Goal: Information Seeking & Learning: Compare options

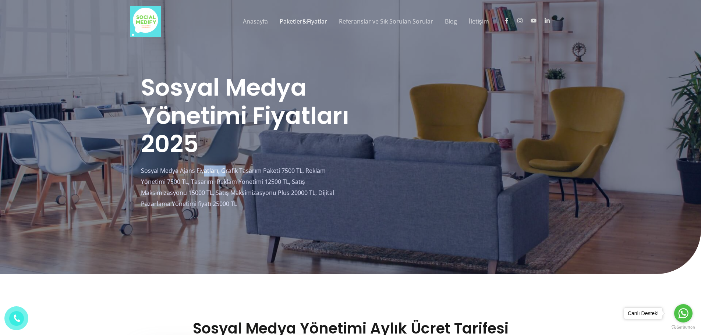
drag, startPoint x: 211, startPoint y: 171, endPoint x: 226, endPoint y: 174, distance: 15.7
click at [226, 174] on p "Sosyal Medya Ajans Fiyatları; Grafik Tasarım Paketi 7500 TL, Reklam Yönetimi 75…" at bounding box center [246, 188] width 210 height 44
drag, startPoint x: 194, startPoint y: 180, endPoint x: 286, endPoint y: 184, distance: 92.9
click at [286, 184] on p "Sosyal Medya Ajans Fiyatları; Grafik Tasarım Paketi 7500 TL, Reklam Yönetimi 75…" at bounding box center [246, 188] width 210 height 44
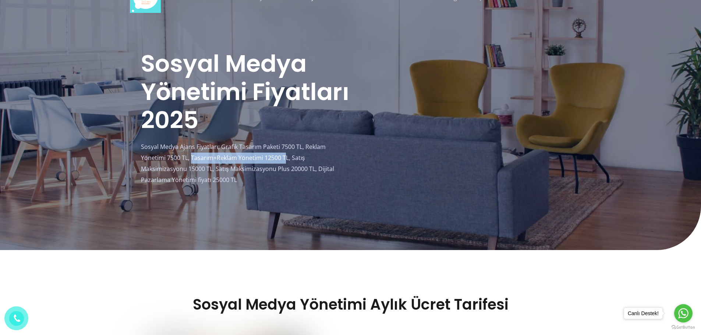
scroll to position [37, 0]
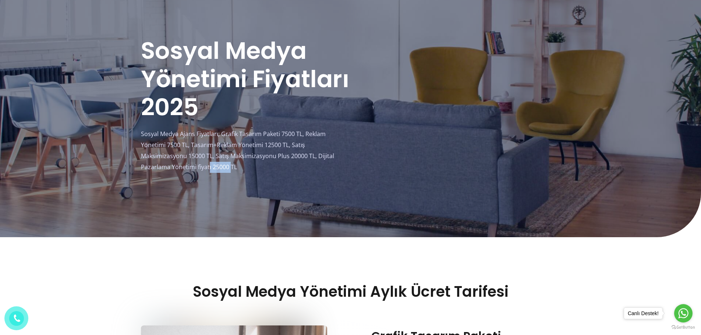
drag, startPoint x: 224, startPoint y: 168, endPoint x: 231, endPoint y: 168, distance: 7.0
click at [233, 169] on p "Sosyal Medya Ajans Fiyatları; Grafik Tasarım Paketi 7500 TL, Reklam Yönetimi 75…" at bounding box center [246, 151] width 210 height 44
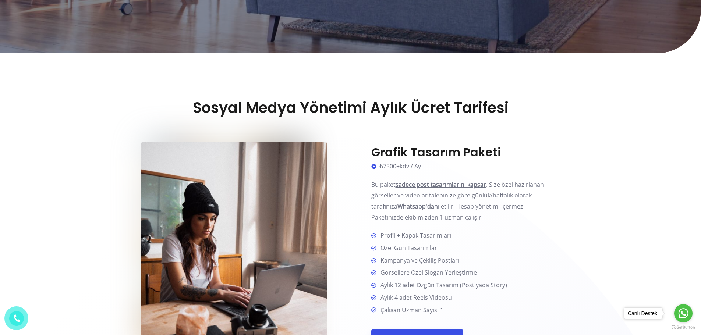
scroll to position [258, 0]
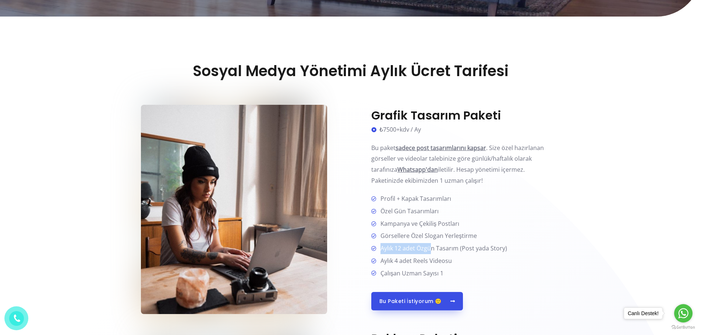
drag, startPoint x: 432, startPoint y: 246, endPoint x: 381, endPoint y: 248, distance: 50.8
click at [381, 248] on span "Aylık 12 adet Özgün Tasarım (Post yada Story)" at bounding box center [443, 248] width 130 height 11
drag, startPoint x: 508, startPoint y: 246, endPoint x: 375, endPoint y: 250, distance: 132.9
click at [375, 250] on li "Aylık 12 adet Özgün Tasarım (Post yada Story)" at bounding box center [465, 249] width 189 height 12
drag, startPoint x: 384, startPoint y: 262, endPoint x: 452, endPoint y: 262, distance: 67.7
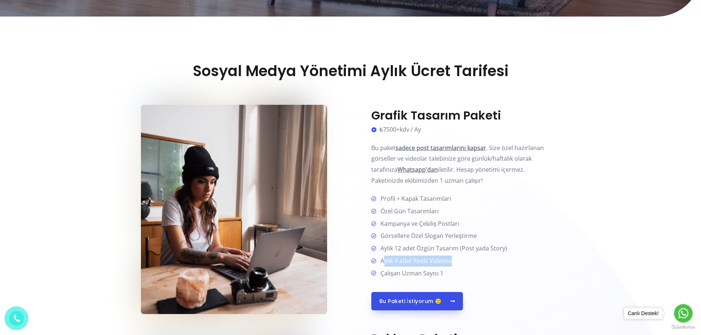
click at [452, 262] on li "Aylık 4 adet Reels Videosu" at bounding box center [465, 262] width 189 height 12
drag, startPoint x: 427, startPoint y: 211, endPoint x: 440, endPoint y: 209, distance: 13.7
click at [440, 209] on li "Özel Gün Tasarımları" at bounding box center [465, 212] width 189 height 12
drag, startPoint x: 440, startPoint y: 198, endPoint x: 384, endPoint y: 198, distance: 56.0
click at [384, 198] on span "Profil + Kapak Tasarımları" at bounding box center [415, 199] width 74 height 11
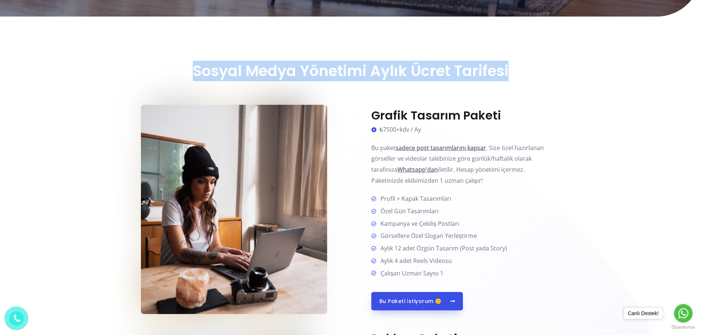
drag, startPoint x: 266, startPoint y: 74, endPoint x: 538, endPoint y: 60, distance: 272.0
drag, startPoint x: 518, startPoint y: 84, endPoint x: 194, endPoint y: 88, distance: 324.0
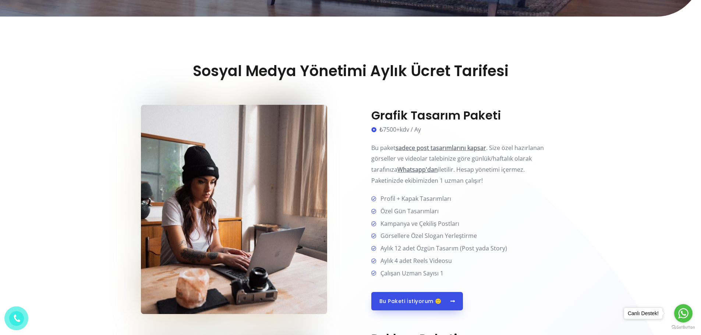
click at [491, 184] on p "Bu paket sadece post tasarımlarını kapsar . Size özel hazırlanan görseller ve v…" at bounding box center [465, 165] width 189 height 44
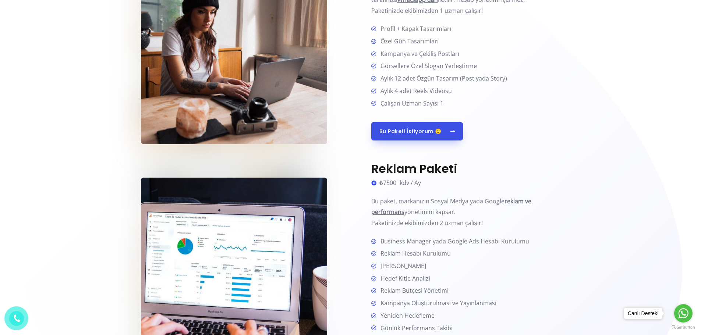
scroll to position [515, 0]
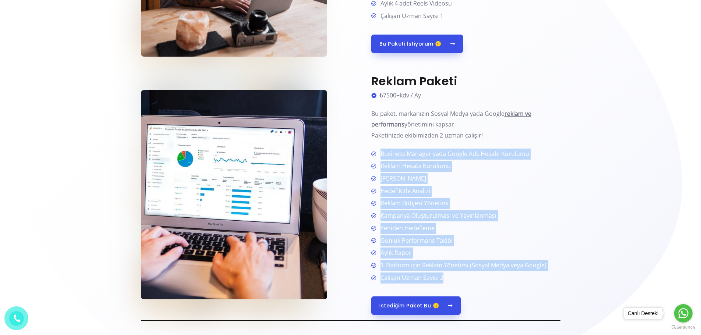
drag, startPoint x: 447, startPoint y: 283, endPoint x: 373, endPoint y: 149, distance: 152.7
click at [373, 149] on ul "Business Manager yada Google Ads Hesabı Kurulumu Reklam Hesabı Kurulumu [PERSON…" at bounding box center [465, 216] width 189 height 135
click at [443, 267] on span "1 Platform için Reklam Yönetimi (Sosyal Medya veya Google)" at bounding box center [462, 265] width 169 height 11
drag, startPoint x: 450, startPoint y: 283, endPoint x: 379, endPoint y: 155, distance: 145.8
click at [379, 155] on ul "Business Manager yada Google Ads Hesabı Kurulumu Reklam Hesabı Kurulumu [PERSON…" at bounding box center [465, 216] width 189 height 135
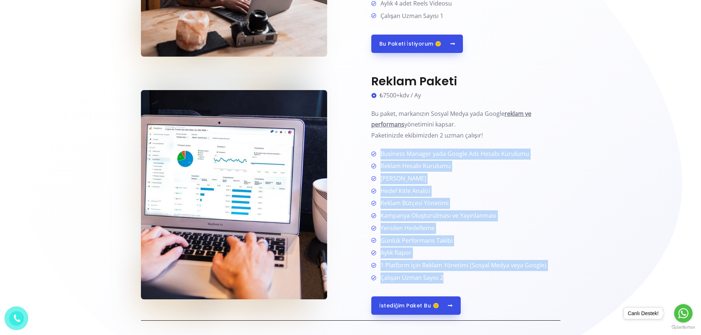
click at [456, 274] on li "Çalışan Uzman Sayısı 2" at bounding box center [465, 278] width 189 height 11
drag, startPoint x: 449, startPoint y: 276, endPoint x: 382, endPoint y: 159, distance: 134.9
click at [382, 159] on ul "Business Manager yada Google Ads Hesabı Kurulumu Reklam Hesabı Kurulumu [PERSON…" at bounding box center [465, 216] width 189 height 135
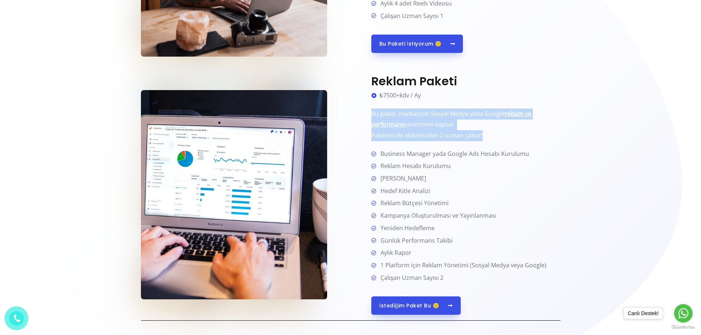
drag, startPoint x: 365, startPoint y: 110, endPoint x: 506, endPoint y: 135, distance: 143.6
click at [506, 135] on div "Reklam Paketi ₺7500+kdv / Ay Bu paket, markanızın Sosyal Medya yada Google rekl…" at bounding box center [456, 194] width 210 height 241
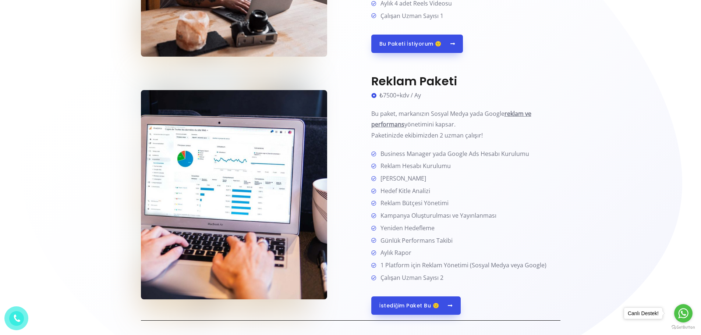
click at [483, 158] on span "Business Manager yada Google Ads Hesabı Kurulumu" at bounding box center [454, 154] width 152 height 11
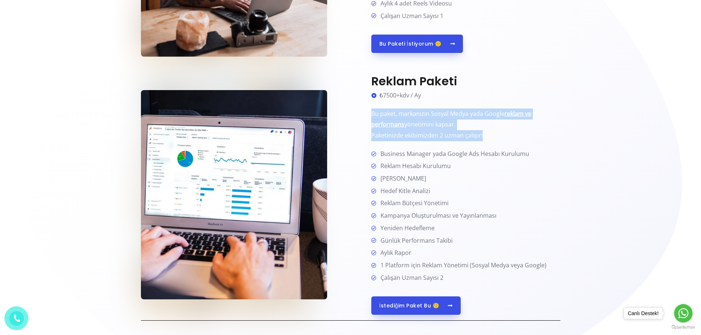
drag, startPoint x: 383, startPoint y: 113, endPoint x: 497, endPoint y: 133, distance: 115.9
click at [497, 133] on div "Reklam Paketi ₺7500+kdv / Ay Bu paket, markanızın Sosyal Medya yada Google rekl…" at bounding box center [456, 194] width 210 height 241
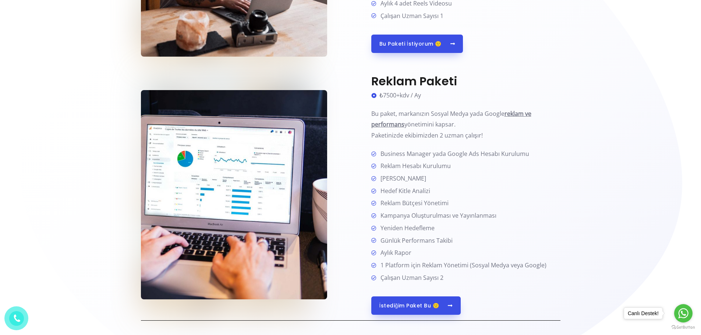
click at [472, 180] on li "[PERSON_NAME]" at bounding box center [465, 179] width 189 height 12
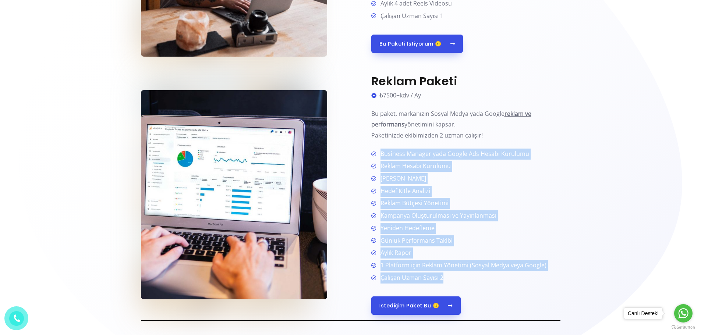
drag, startPoint x: 459, startPoint y: 279, endPoint x: 378, endPoint y: 157, distance: 146.3
click at [378, 157] on ul "Business Manager yada Google Ads Hesabı Kurulumu Reklam Hesabı Kurulumu [PERSON…" at bounding box center [465, 216] width 189 height 135
click at [416, 213] on span "Kampanya Oluşturulması ve Yayınlanması" at bounding box center [437, 216] width 119 height 11
drag, startPoint x: 448, startPoint y: 277, endPoint x: 374, endPoint y: 157, distance: 140.7
click at [374, 157] on ul "Business Manager yada Google Ads Hesabı Kurulumu Reklam Hesabı Kurulumu [PERSON…" at bounding box center [465, 216] width 189 height 135
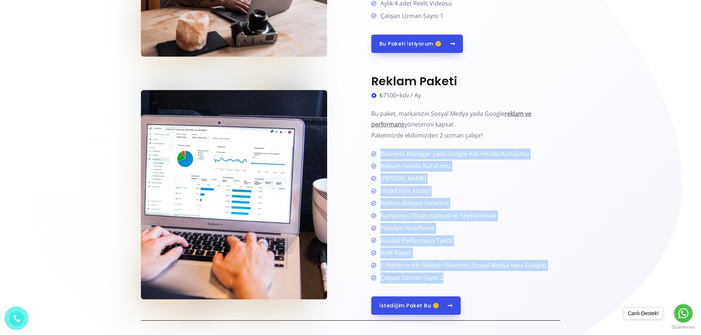
click at [394, 188] on span "Hedef Kitle Analizi" at bounding box center [404, 191] width 53 height 11
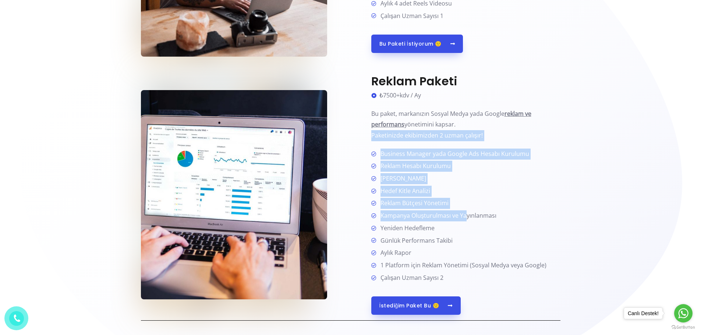
drag, startPoint x: 367, startPoint y: 144, endPoint x: 466, endPoint y: 213, distance: 120.0
click at [466, 213] on div "Reklam Paketi ₺7500+kdv / Ay Bu paket, markanızın Sosyal Medya yada Google rekl…" at bounding box center [456, 194] width 210 height 241
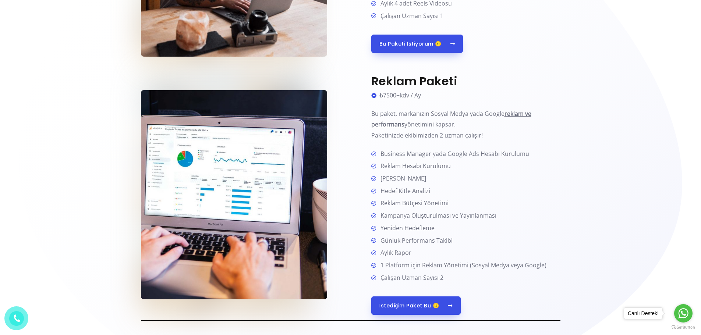
click at [473, 243] on li "Günlük Performans Takibi" at bounding box center [465, 242] width 189 height 12
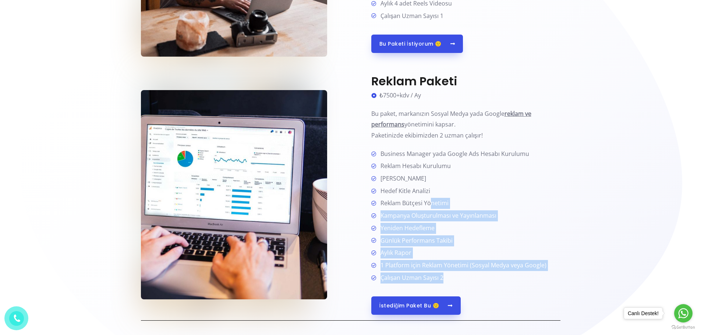
drag, startPoint x: 454, startPoint y: 276, endPoint x: 430, endPoint y: 198, distance: 82.2
click at [430, 198] on ul "Business Manager yada Google Ads Hesabı Kurulumu Reklam Hesabı Kurulumu [PERSON…" at bounding box center [465, 216] width 189 height 135
drag, startPoint x: 502, startPoint y: 227, endPoint x: 495, endPoint y: 227, distance: 6.6
click at [502, 227] on li "Yeniden Hedefleme" at bounding box center [465, 229] width 189 height 12
drag, startPoint x: 450, startPoint y: 274, endPoint x: 388, endPoint y: 203, distance: 93.9
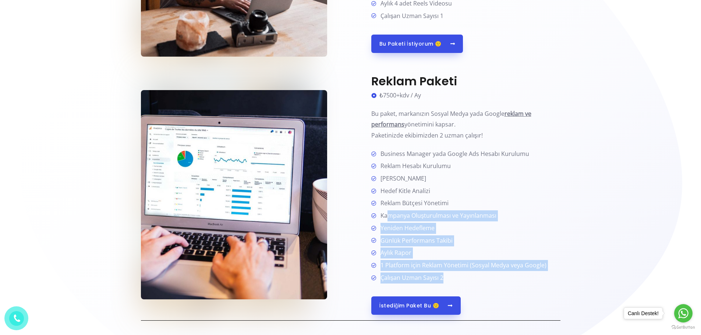
click at [388, 205] on ul "Business Manager yada Google Ads Hesabı Kurulumu Reklam Hesabı Kurulumu [PERSON…" at bounding box center [465, 216] width 189 height 135
click at [388, 203] on span "Reklam Bütçesi Yönetimi" at bounding box center [413, 203] width 71 height 11
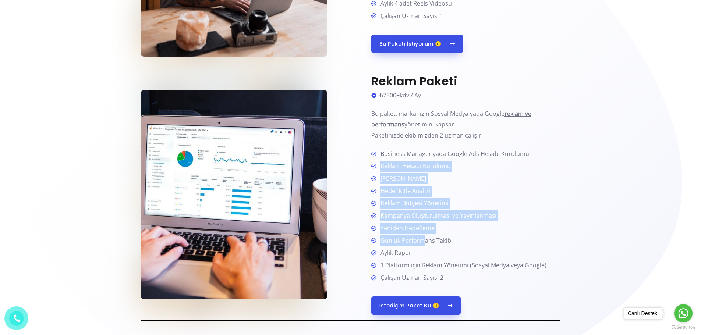
drag, startPoint x: 377, startPoint y: 165, endPoint x: 423, endPoint y: 241, distance: 88.7
click at [423, 241] on ul "Business Manager yada Google Ads Hesabı Kurulumu Reklam Hesabı Kurulumu [PERSON…" at bounding box center [465, 216] width 189 height 135
click at [426, 243] on span "Günlük Performans Takibi" at bounding box center [415, 241] width 75 height 11
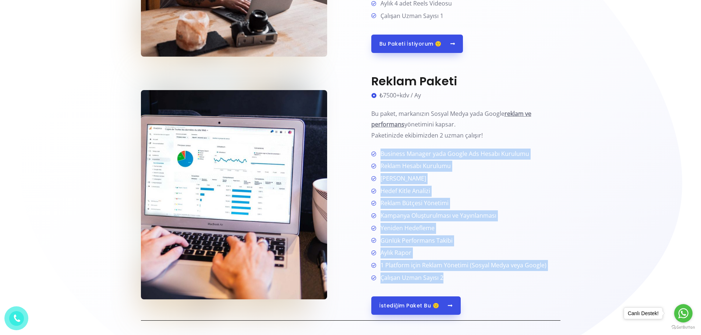
drag, startPoint x: 378, startPoint y: 150, endPoint x: 582, endPoint y: 276, distance: 239.7
click at [520, 279] on li "Çalışan Uzman Sayısı 2" at bounding box center [465, 278] width 189 height 11
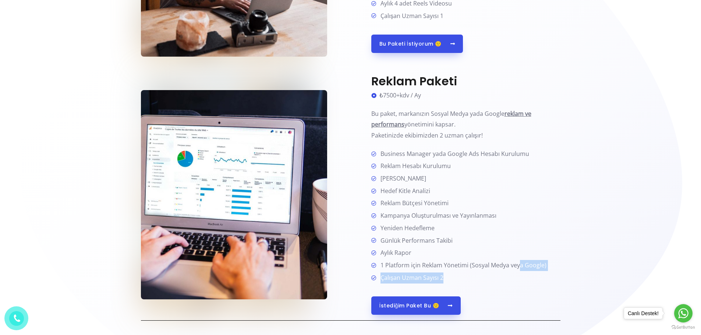
drag, startPoint x: 487, startPoint y: 280, endPoint x: 519, endPoint y: 266, distance: 35.6
click at [519, 266] on ul "Business Manager yada Google Ads Hesabı Kurulumu Reklam Hesabı Kurulumu [PERSON…" at bounding box center [465, 216] width 189 height 135
click at [433, 270] on span "1 Platform için Reklam Yönetimi (Sosyal Medya veya Google)" at bounding box center [462, 265] width 169 height 11
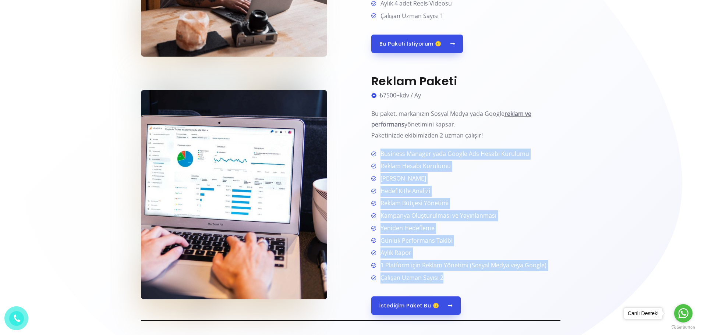
drag, startPoint x: 445, startPoint y: 279, endPoint x: 377, endPoint y: 153, distance: 143.6
click at [377, 153] on ul "Business Manager yada Google Ads Hesabı Kurulumu Reklam Hesabı Kurulumu [PERSON…" at bounding box center [465, 216] width 189 height 135
click at [397, 166] on span "Reklam Hesabı Kurulumu" at bounding box center [414, 166] width 73 height 11
drag, startPoint x: 381, startPoint y: 153, endPoint x: 585, endPoint y: 276, distance: 238.6
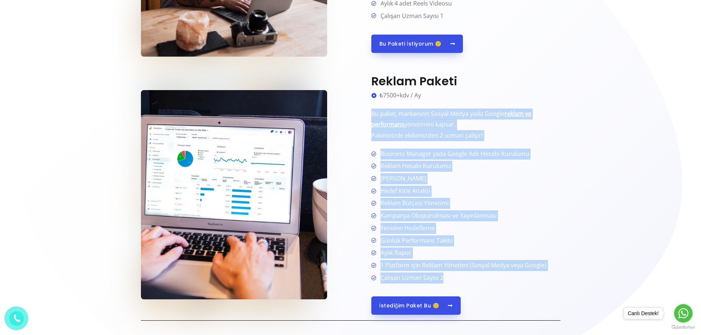
drag, startPoint x: 468, startPoint y: 279, endPoint x: 366, endPoint y: 109, distance: 198.0
click at [366, 109] on div "Reklam Paketi ₺7500+kdv / Ay Bu paket, markanızın Sosyal Medya yada Google rekl…" at bounding box center [456, 194] width 210 height 241
click at [496, 200] on li "Reklam Bütçesi Yönetimi" at bounding box center [465, 204] width 189 height 12
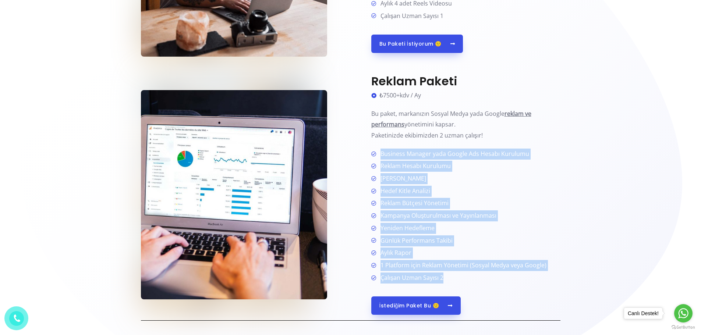
drag, startPoint x: 454, startPoint y: 282, endPoint x: 368, endPoint y: 152, distance: 156.0
click at [368, 152] on div "Reklam Paketi ₺7500+kdv / Ay Bu paket, markanızın Sosyal Medya yada Google rekl…" at bounding box center [456, 194] width 210 height 241
click at [374, 154] on icon at bounding box center [374, 154] width 7 height 5
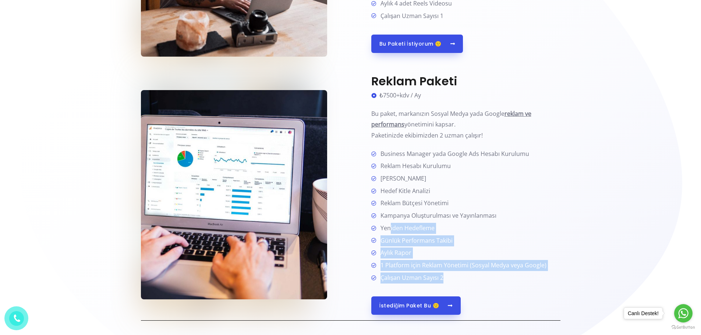
drag, startPoint x: 463, startPoint y: 281, endPoint x: 391, endPoint y: 226, distance: 89.6
click at [391, 226] on ul "Business Manager yada Google Ads Hesabı Kurulumu Reklam Hesabı Kurulumu [PERSON…" at bounding box center [465, 216] width 189 height 135
click at [403, 235] on ul "Business Manager yada Google Ads Hesabı Kurulumu Reklam Hesabı Kurulumu [PERSON…" at bounding box center [465, 216] width 189 height 135
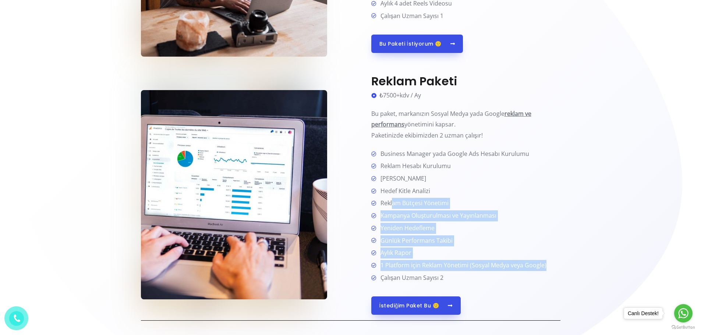
drag, startPoint x: 549, startPoint y: 266, endPoint x: 392, endPoint y: 210, distance: 166.3
click at [392, 210] on ul "Business Manager yada Google Ads Hesabı Kurulumu Reklam Hesabı Kurulumu [PERSON…" at bounding box center [465, 216] width 189 height 135
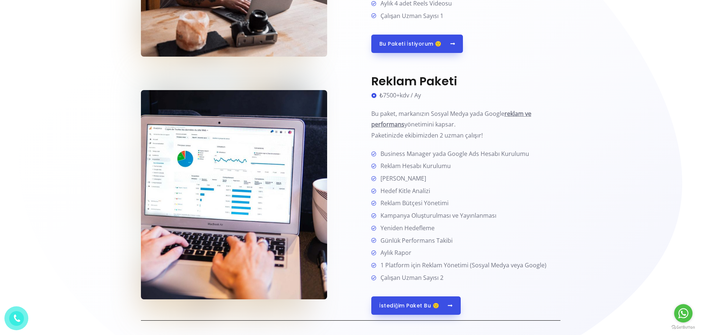
click at [410, 187] on span "Hedef Kitle Analizi" at bounding box center [404, 191] width 53 height 11
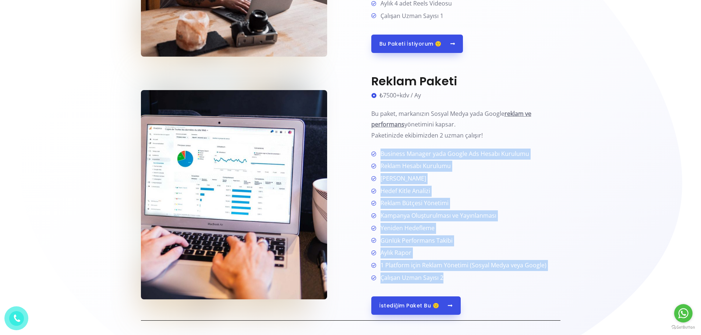
drag, startPoint x: 381, startPoint y: 153, endPoint x: 469, endPoint y: 284, distance: 157.7
click at [469, 284] on div "Reklam Paketi ₺7500+kdv / Ay Bu paket, markanızın Sosyal Medya yada Google rekl…" at bounding box center [465, 194] width 189 height 241
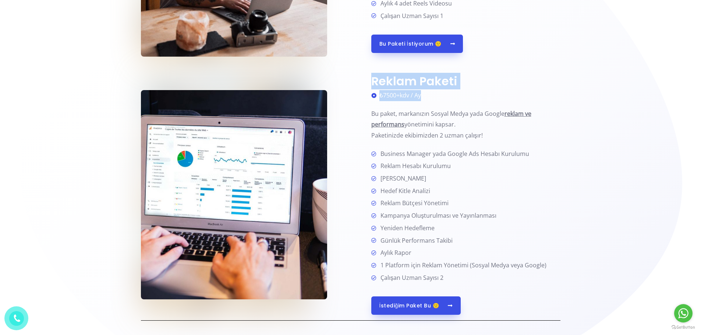
drag, startPoint x: 433, startPoint y: 96, endPoint x: 366, endPoint y: 77, distance: 69.2
click at [366, 77] on div "Reklam Paketi ₺7500+kdv / Ay Bu paket, markanızın Sosyal Medya yada Google rekl…" at bounding box center [456, 194] width 210 height 241
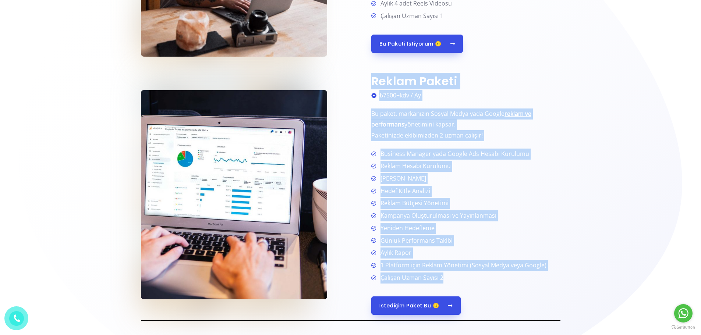
drag, startPoint x: 359, startPoint y: 69, endPoint x: 535, endPoint y: 276, distance: 271.7
click at [555, 264] on li "1 Platform için Reklam Yönetimi (Sosyal Medya veya Google)" at bounding box center [465, 266] width 189 height 12
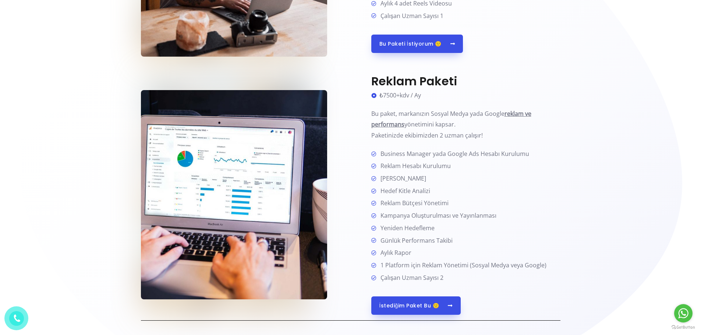
drag, startPoint x: 477, startPoint y: 274, endPoint x: 448, endPoint y: 274, distance: 29.5
click at [448, 274] on li "Çalışan Uzman Sayısı 2" at bounding box center [465, 278] width 189 height 11
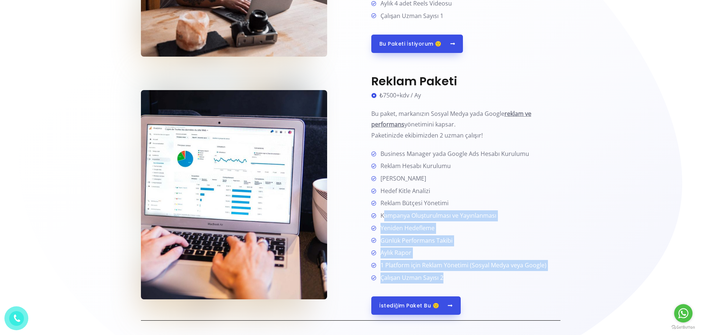
drag, startPoint x: 456, startPoint y: 275, endPoint x: 383, endPoint y: 220, distance: 91.4
click at [383, 220] on ul "Business Manager yada Google Ads Hesabı Kurulumu Reklam Hesabı Kurulumu [PERSON…" at bounding box center [465, 216] width 189 height 135
click at [458, 275] on li "Çalışan Uzman Sayısı 2" at bounding box center [465, 278] width 189 height 11
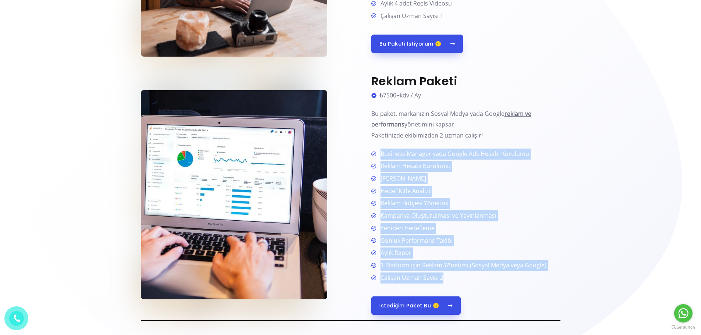
drag, startPoint x: 458, startPoint y: 276, endPoint x: 382, endPoint y: 154, distance: 144.0
click at [382, 154] on ul "Business Manager yada Google Ads Hesabı Kurulumu Reklam Hesabı Kurulumu [PERSON…" at bounding box center [465, 216] width 189 height 135
click at [394, 162] on span "Reklam Hesabı Kurulumu" at bounding box center [414, 166] width 73 height 11
drag, startPoint x: 381, startPoint y: 151, endPoint x: 557, endPoint y: 281, distance: 219.0
click at [557, 281] on ul "Business Manager yada Google Ads Hesabı Kurulumu Reklam Hesabı Kurulumu [PERSON…" at bounding box center [465, 216] width 189 height 135
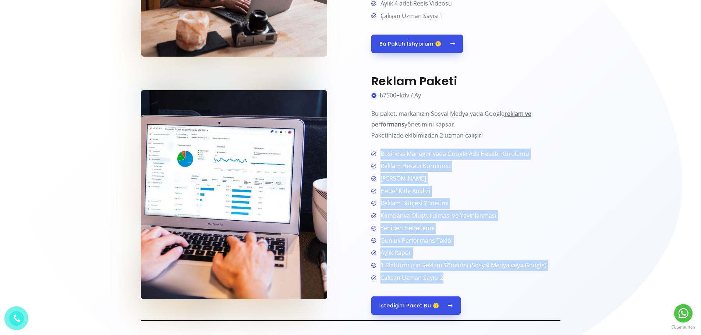
click at [519, 282] on li "Çalışan Uzman Sayısı 2" at bounding box center [465, 278] width 189 height 11
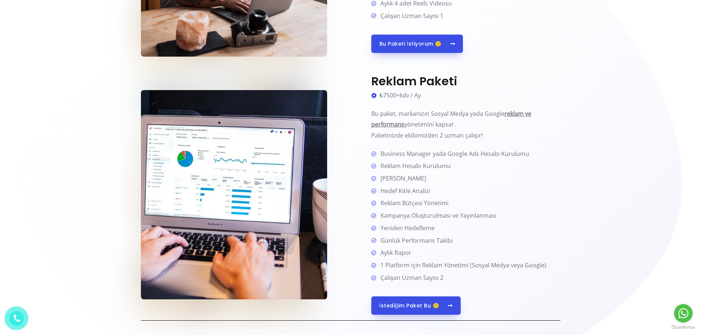
click at [380, 157] on span "Business Manager yada Google Ads Hesabı Kurulumu" at bounding box center [454, 154] width 152 height 11
drag, startPoint x: 380, startPoint y: 157, endPoint x: 447, endPoint y: 133, distance: 71.5
click at [447, 133] on p "Bu paket, markanızın Sosyal Medya yada Google reklam ve performans yönetimini k…" at bounding box center [465, 125] width 189 height 33
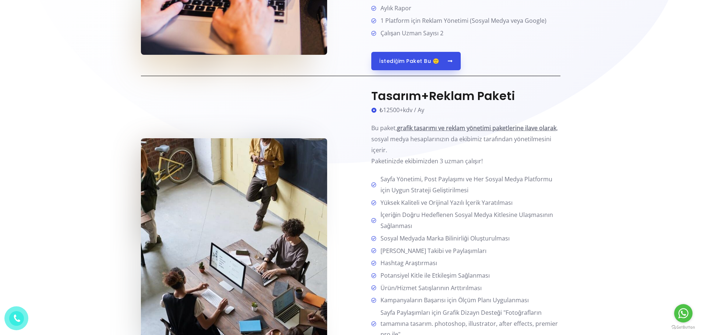
scroll to position [773, 0]
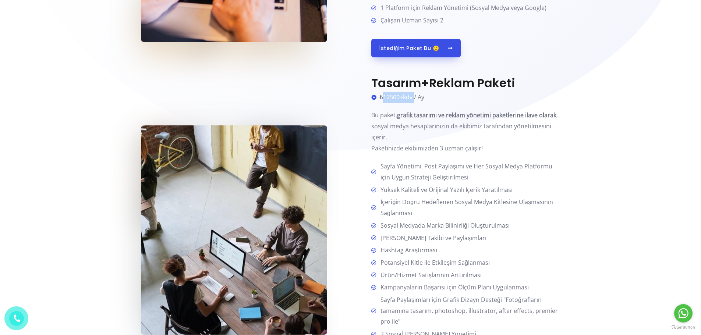
drag, startPoint x: 382, startPoint y: 98, endPoint x: 418, endPoint y: 100, distance: 36.1
click at [417, 100] on span "₺12500+kdv / Ay" at bounding box center [401, 97] width 47 height 11
click at [427, 155] on div "Tasarım+Reklam Paketi ₺12500+kdv / Ay Bu paket, grafik tasarımı ve reklam yönet…" at bounding box center [465, 230] width 189 height 308
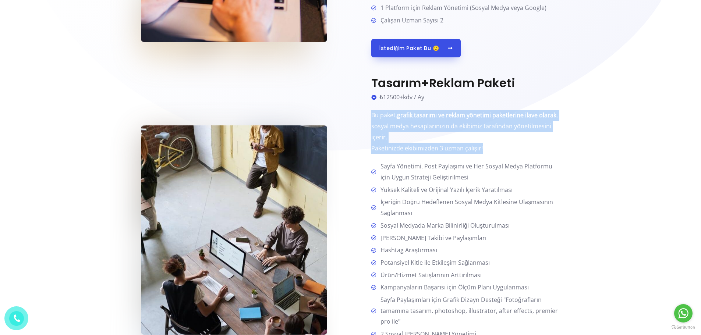
drag, startPoint x: 365, startPoint y: 115, endPoint x: 483, endPoint y: 151, distance: 123.8
click at [483, 151] on div "Tasarım+Reklam Paketi ₺12500+kdv / Ay Bu paket, grafik tasarımı ve reklam yönet…" at bounding box center [456, 230] width 210 height 308
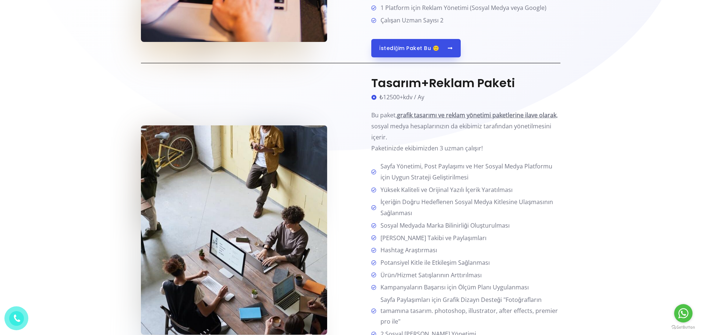
click at [465, 169] on span "Sayfa Yönetimi, Post Paylaşımı ve Her Sosyal Medya Platformu için Uygun Stratej…" at bounding box center [469, 172] width 183 height 22
drag, startPoint x: 486, startPoint y: 170, endPoint x: 403, endPoint y: 167, distance: 83.2
click at [405, 156] on div "Tasarım+Reklam Paketi ₺12500+kdv / Ay Bu paket, grafik tasarımı ve reklam yönet…" at bounding box center [465, 230] width 189 height 308
click at [399, 181] on span "Sayfa Yönetimi, Post Paylaşımı ve Her Sosyal Medya Platformu için Uygun Stratej…" at bounding box center [469, 172] width 183 height 22
drag, startPoint x: 384, startPoint y: 192, endPoint x: 452, endPoint y: 206, distance: 69.9
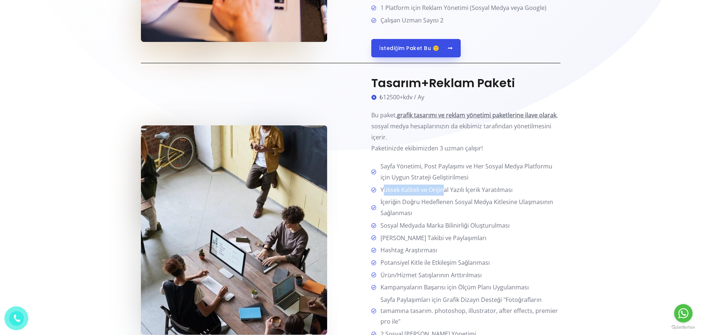
click at [455, 199] on ul "Sayfa Yönetimi, Post Paylaşımı ve Her Sosyal Medya Platformu için Uygun Stratej…" at bounding box center [465, 256] width 189 height 191
drag, startPoint x: 408, startPoint y: 221, endPoint x: 433, endPoint y: 227, distance: 26.0
click at [433, 227] on span "Sosyal Medyada Marka Bilinirliği Oluşturulması" at bounding box center [444, 226] width 132 height 11
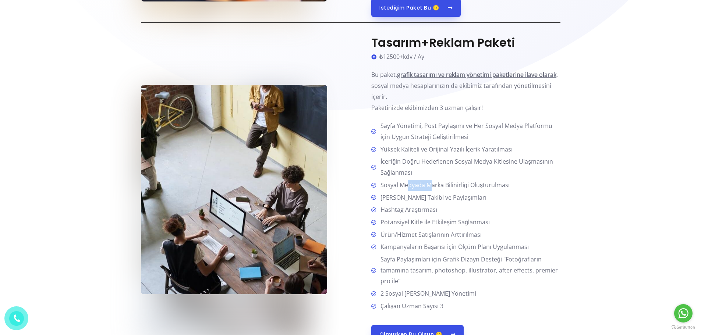
scroll to position [883, 0]
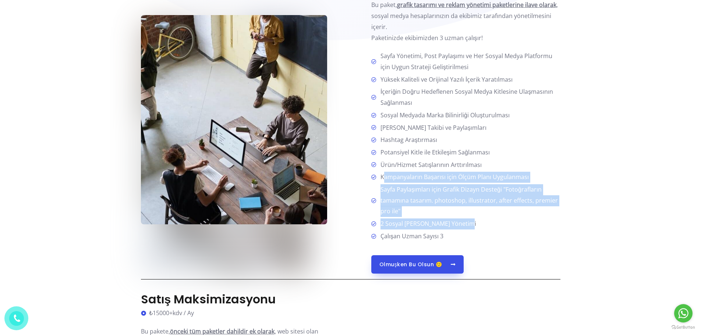
drag, startPoint x: 465, startPoint y: 226, endPoint x: 384, endPoint y: 173, distance: 97.8
click at [384, 173] on ul "Sayfa Yönetimi, Post Paylaşımı ve Her Sosyal Medya Platformu için Uygun Stratej…" at bounding box center [465, 146] width 189 height 191
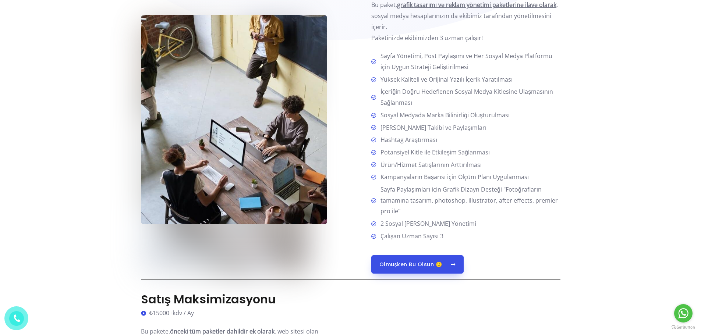
click at [406, 150] on span "Potansiyel Kitle ile Etkileşim Sağlanması" at bounding box center [434, 152] width 112 height 11
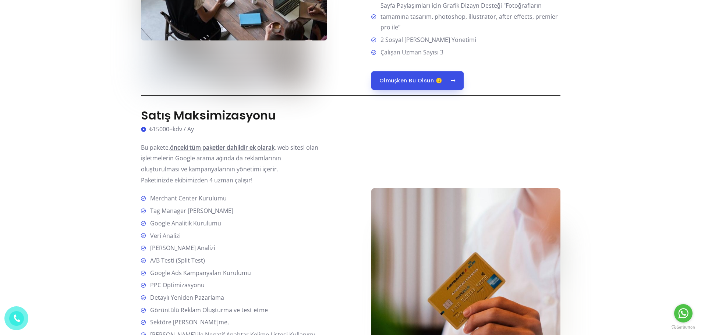
scroll to position [810, 0]
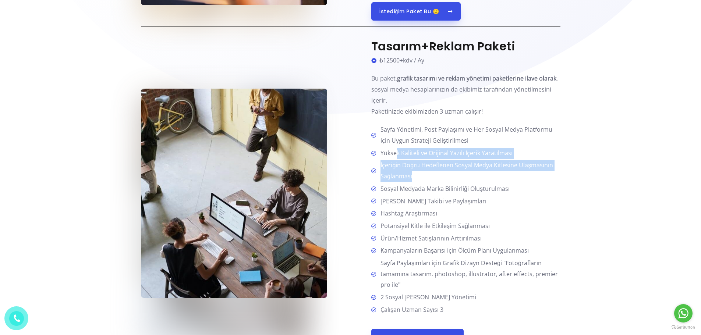
drag, startPoint x: 398, startPoint y: 155, endPoint x: 431, endPoint y: 174, distance: 37.8
click at [431, 174] on ul "Sayfa Yönetimi, Post Paylaşımı ve Her Sosyal Medya Platformu için Uygun Stratej…" at bounding box center [465, 219] width 189 height 191
click at [430, 175] on span "İçeriğin Doğru Hedeflenen Sosyal Medya Kitlesine Ulaşmasının Sağlanması" at bounding box center [469, 171] width 183 height 22
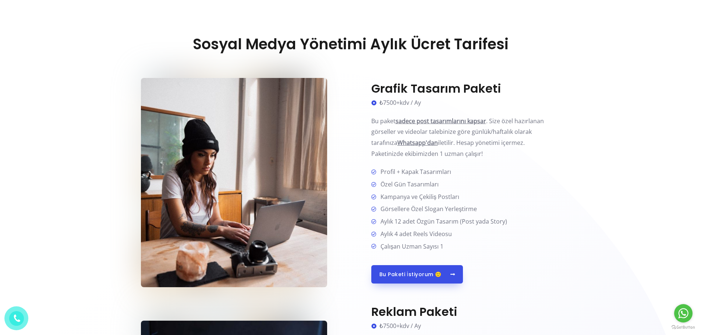
scroll to position [294, 0]
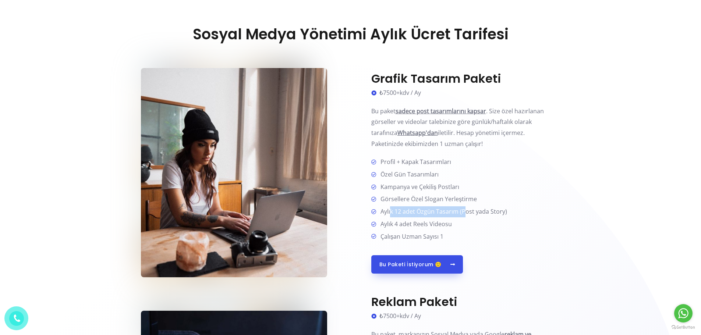
drag, startPoint x: 391, startPoint y: 210, endPoint x: 467, endPoint y: 215, distance: 76.4
click at [467, 215] on span "Aylık 12 adet Özgün Tasarım (Post yada Story)" at bounding box center [443, 212] width 130 height 11
click at [471, 214] on span "Aylık 12 adet Özgün Tasarım (Post yada Story)" at bounding box center [443, 212] width 130 height 11
drag, startPoint x: 505, startPoint y: 211, endPoint x: 381, endPoint y: 209, distance: 124.8
click at [381, 209] on span "Aylık 12 adet Özgün Tasarım (Post yada Story)" at bounding box center [443, 212] width 130 height 11
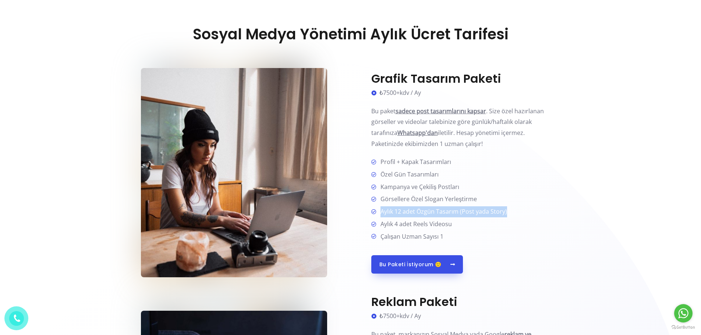
click at [421, 215] on span "Aylık 12 adet Özgün Tasarım (Post yada Story)" at bounding box center [443, 212] width 130 height 11
drag, startPoint x: 450, startPoint y: 223, endPoint x: 391, endPoint y: 218, distance: 59.2
click at [391, 218] on ul "Profil + Kapak Tasarımları Özel Gün Tasarımları Kampanya ve Çekiliş Postları Gö…" at bounding box center [465, 199] width 189 height 85
click at [417, 196] on span "Görsellere Özel Slogan Yerleştirme" at bounding box center [427, 199] width 99 height 11
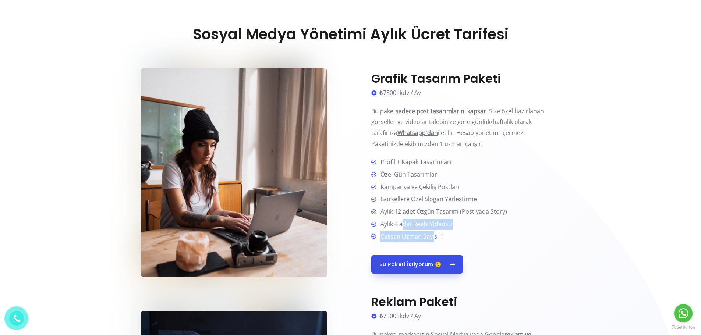
drag, startPoint x: 434, startPoint y: 237, endPoint x: 403, endPoint y: 226, distance: 33.0
click at [403, 226] on ul "Profil + Kapak Tasarımları Özel Gün Tasarımları Kampanya ve Çekiliş Postları Gö…" at bounding box center [465, 199] width 189 height 85
click at [398, 222] on span "Aylık 4 adet Reels Videosu" at bounding box center [415, 224] width 74 height 11
drag, startPoint x: 402, startPoint y: 210, endPoint x: 419, endPoint y: 209, distance: 17.0
click at [419, 209] on span "Aylık 12 adet Özgün Tasarım (Post yada Story)" at bounding box center [443, 212] width 130 height 11
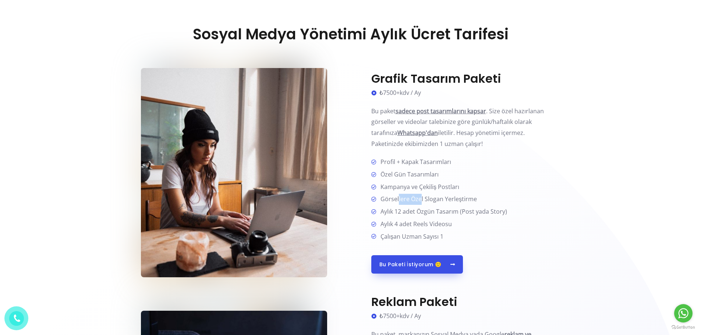
drag, startPoint x: 398, startPoint y: 202, endPoint x: 422, endPoint y: 203, distance: 23.9
click at [421, 203] on span "Görsellere Özel Slogan Yerleştirme" at bounding box center [427, 199] width 99 height 11
drag, startPoint x: 412, startPoint y: 193, endPoint x: 403, endPoint y: 191, distance: 8.6
click at [416, 194] on ul "Profil + Kapak Tasarımları Özel Gün Tasarımları Kampanya ve Çekiliş Postları Gö…" at bounding box center [465, 199] width 189 height 85
drag, startPoint x: 389, startPoint y: 173, endPoint x: 425, endPoint y: 175, distance: 35.8
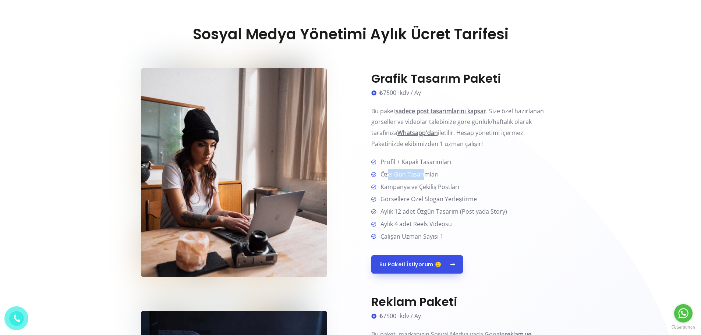
click at [425, 175] on span "Özel Gün Tasarımları" at bounding box center [408, 174] width 61 height 11
drag, startPoint x: 399, startPoint y: 162, endPoint x: 443, endPoint y: 161, distance: 43.8
click at [443, 161] on span "Profil + Kapak Tasarımları" at bounding box center [415, 162] width 74 height 11
click at [450, 161] on span "Profil + Kapak Tasarımları" at bounding box center [415, 162] width 74 height 11
drag, startPoint x: 451, startPoint y: 162, endPoint x: 375, endPoint y: 161, distance: 76.2
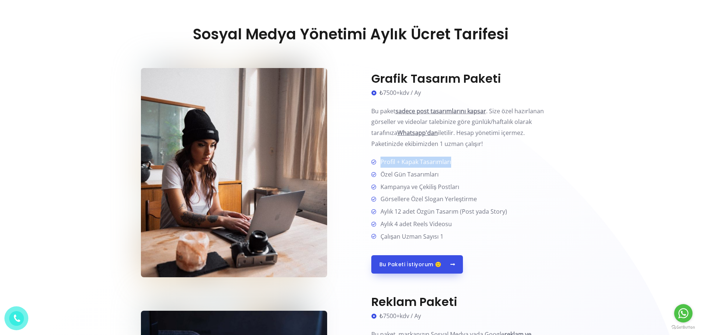
click at [375, 161] on li "Profil + Kapak Tasarımları" at bounding box center [465, 163] width 189 height 12
click at [395, 175] on span "Özel Gün Tasarımları" at bounding box center [408, 174] width 61 height 11
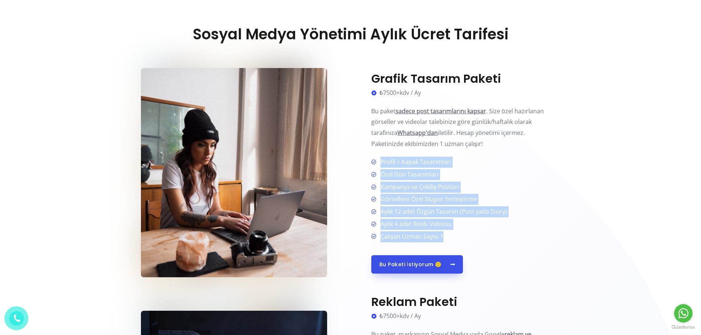
drag, startPoint x: 380, startPoint y: 162, endPoint x: 457, endPoint y: 237, distance: 107.8
click at [457, 237] on ul "Profil + Kapak Tasarımları Özel Gün Tasarımları Kampanya ve Çekiliş Postları Gö…" at bounding box center [465, 199] width 189 height 85
click at [429, 190] on span "Kampanya ve Çekiliş Postları" at bounding box center [419, 187] width 82 height 11
